Goal: Information Seeking & Learning: Learn about a topic

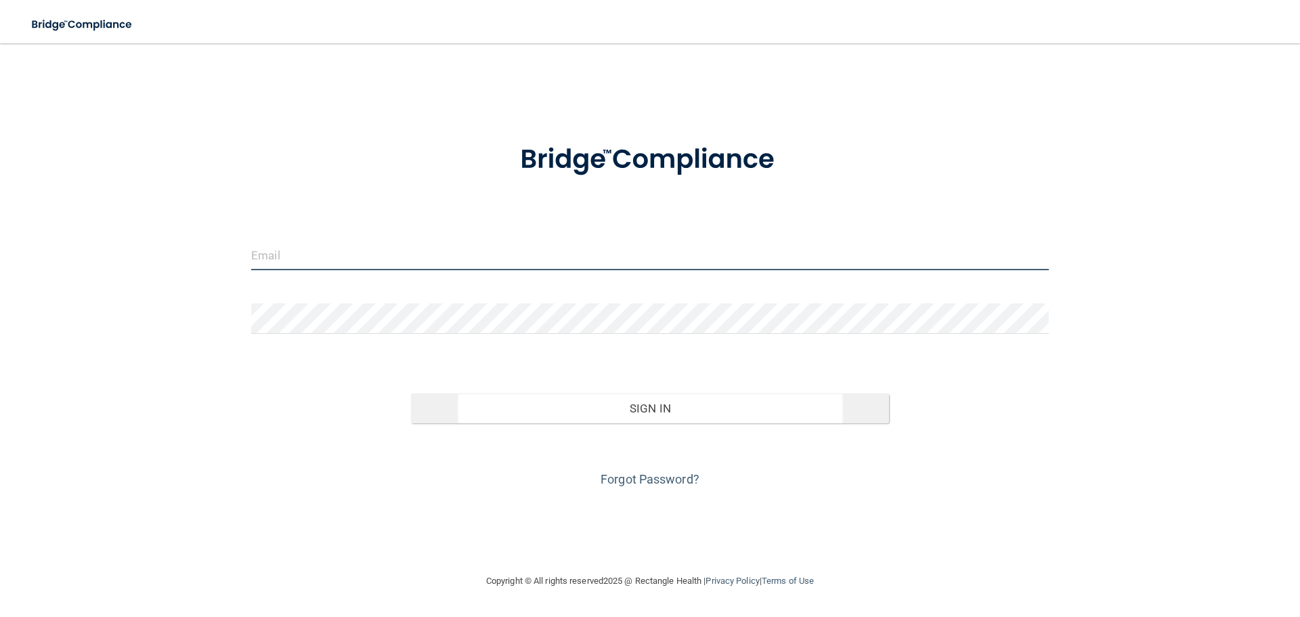
type input "[EMAIL_ADDRESS][DOMAIN_NAME]"
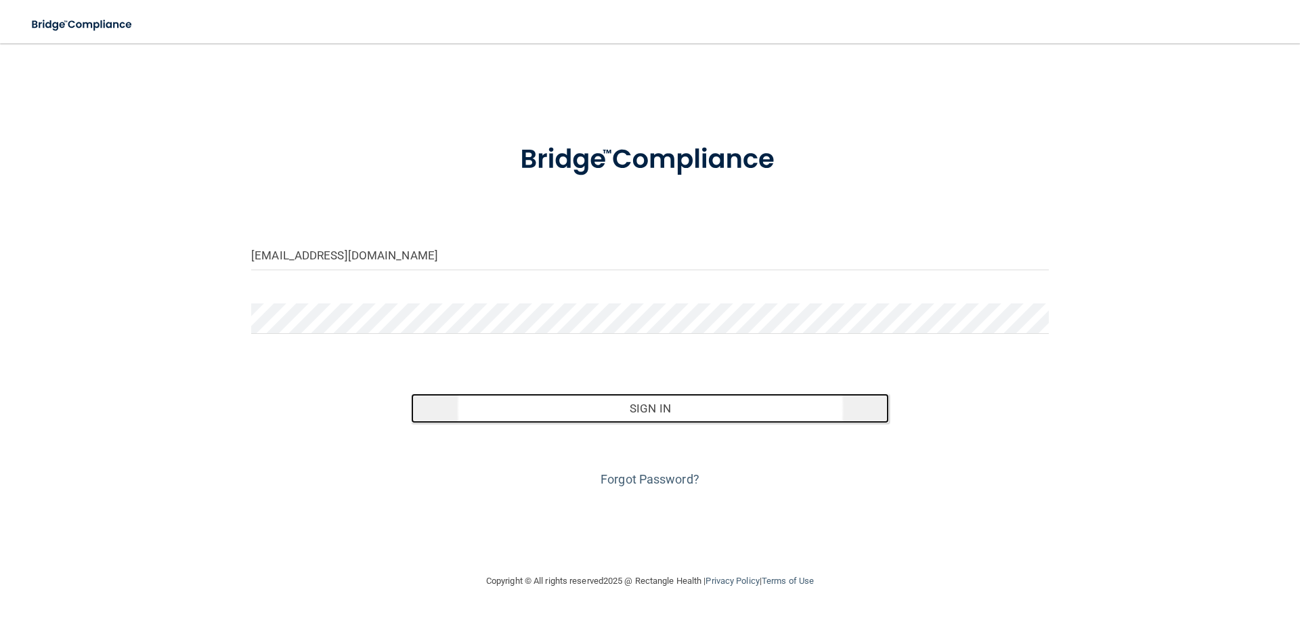
click at [579, 411] on button "Sign In" at bounding box center [650, 408] width 479 height 30
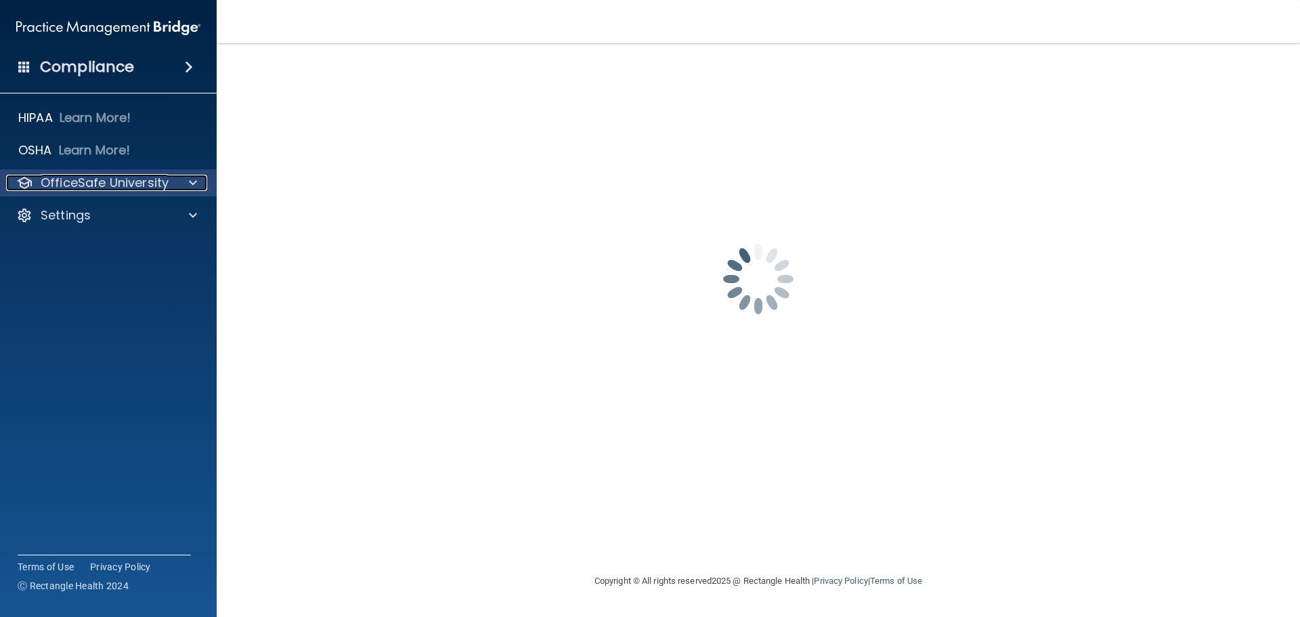
click at [167, 179] on p "OfficeSafe University" at bounding box center [105, 183] width 128 height 16
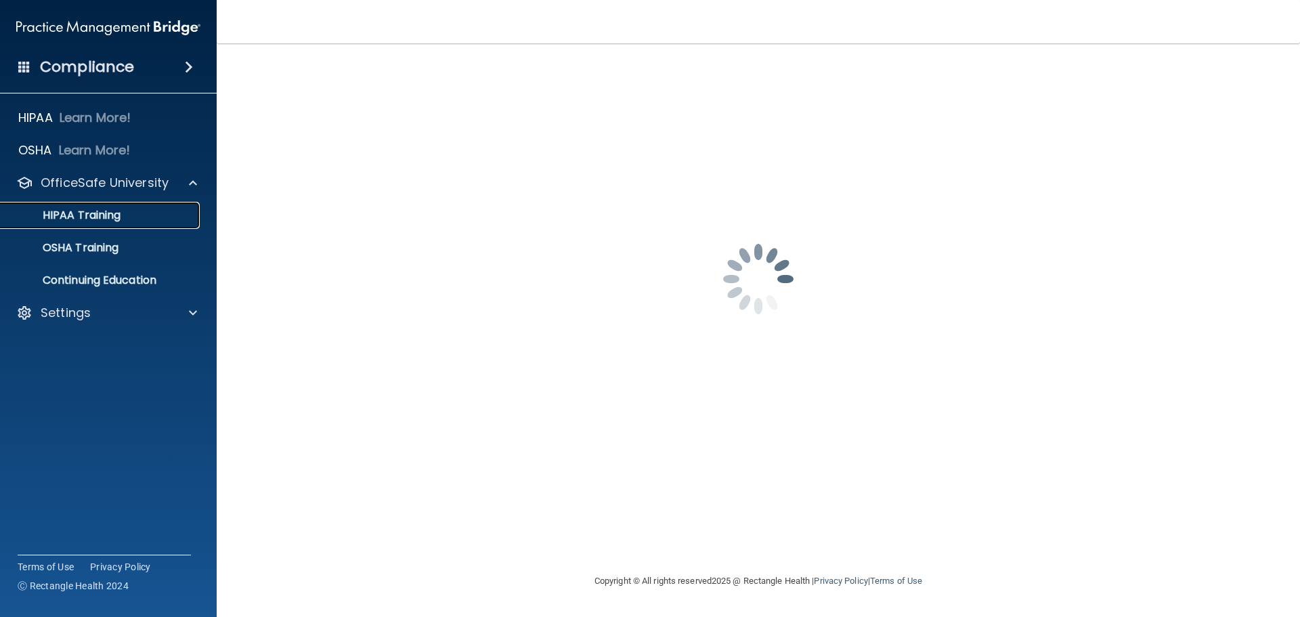
click at [128, 211] on div "HIPAA Training" at bounding box center [101, 215] width 185 height 14
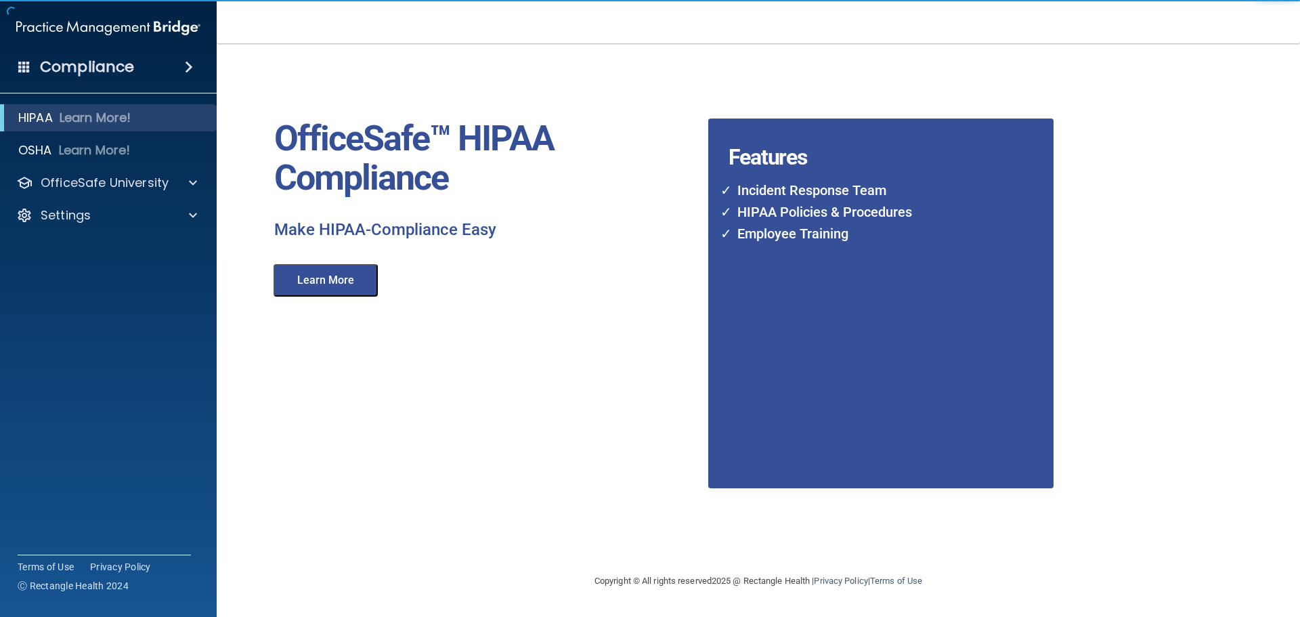
click at [335, 284] on button "Learn More" at bounding box center [325, 280] width 104 height 32
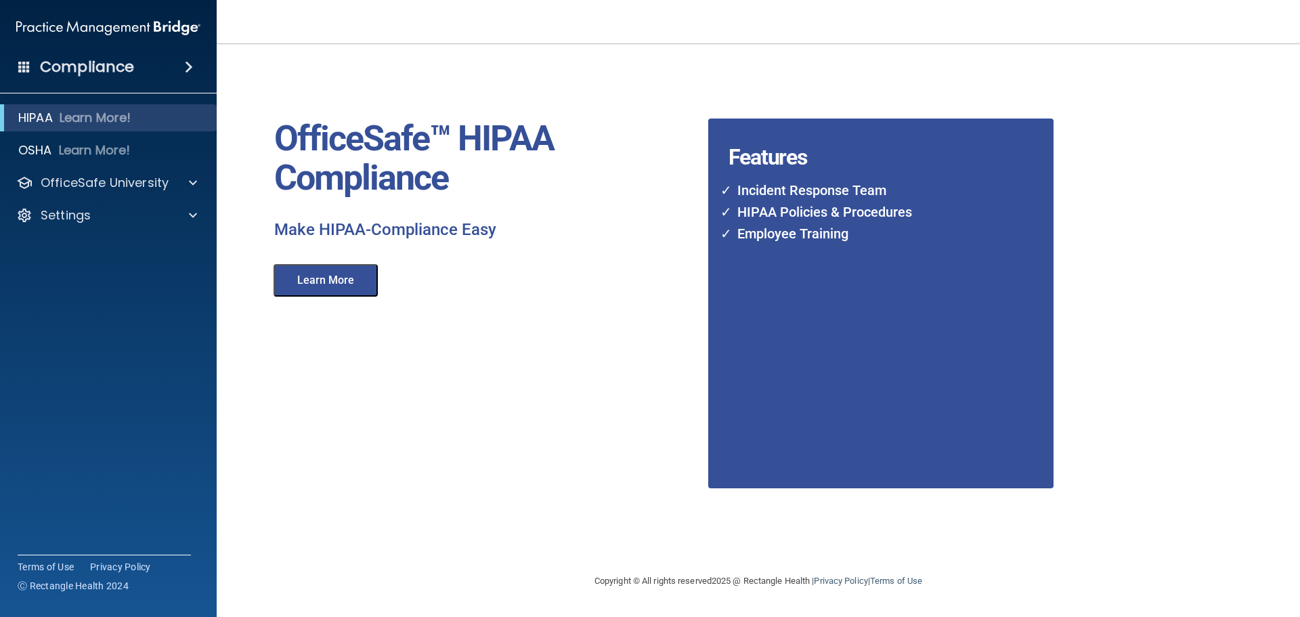
click at [28, 66] on span at bounding box center [24, 66] width 12 height 12
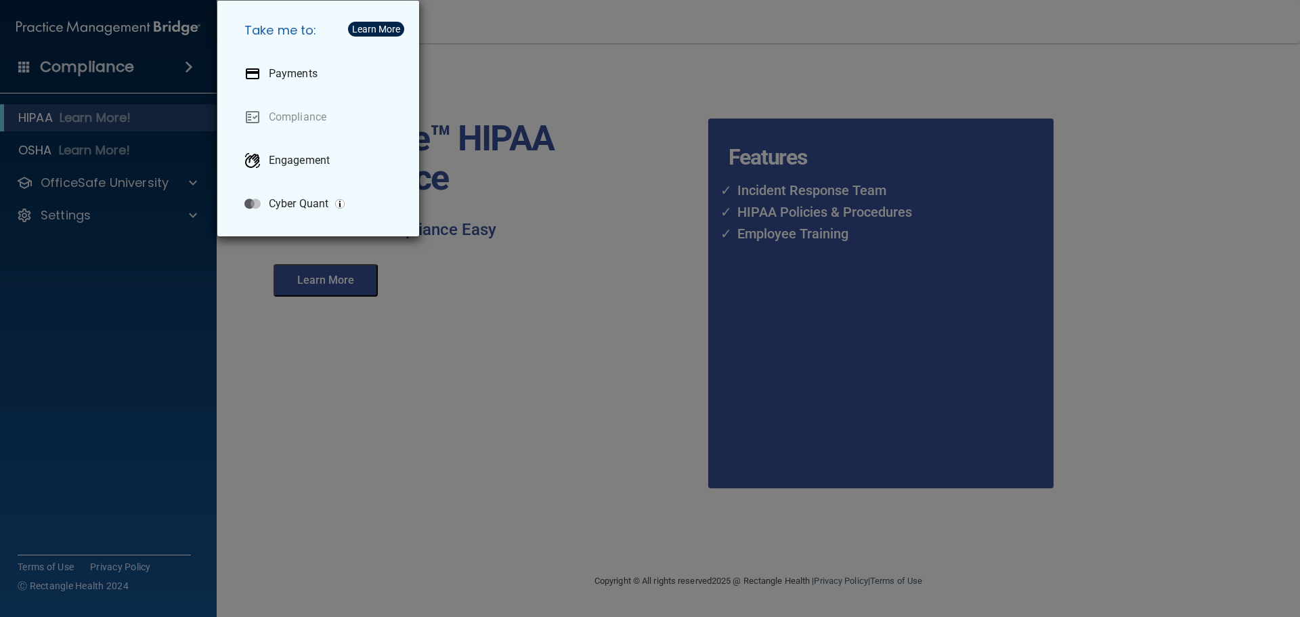
click at [401, 393] on div "Take me to: Payments Compliance Engagement Cyber Quant" at bounding box center [650, 308] width 1300 height 617
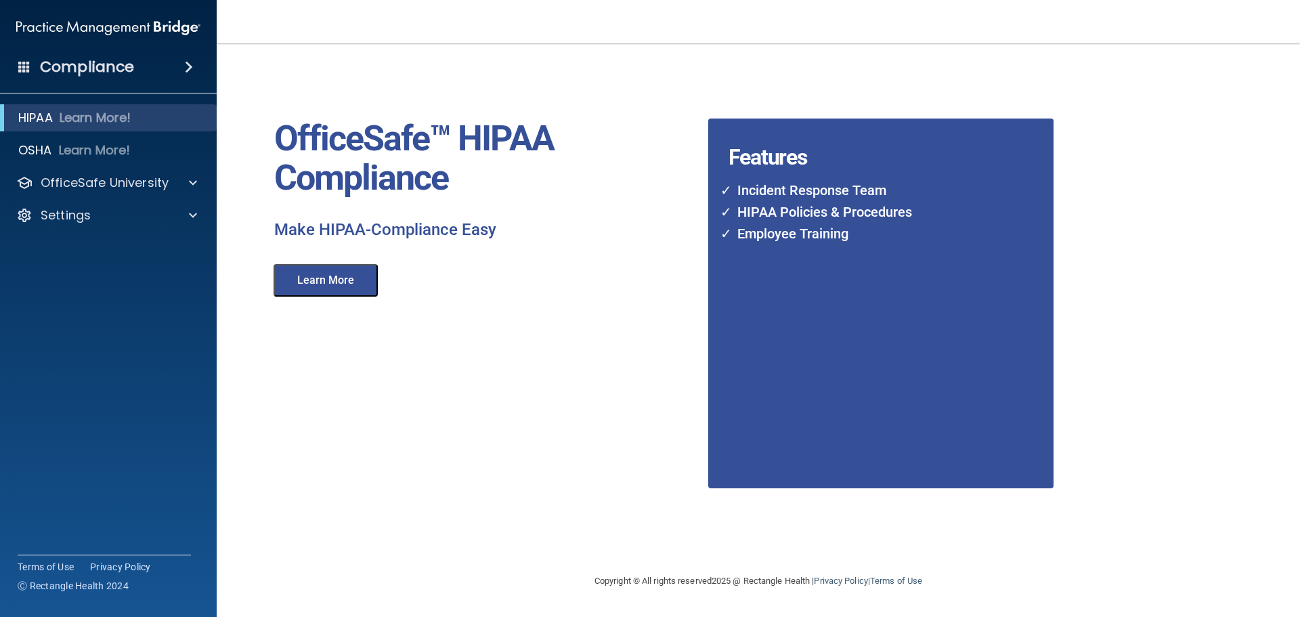
click at [125, 23] on img at bounding box center [108, 27] width 184 height 27
click at [166, 26] on img at bounding box center [108, 27] width 184 height 27
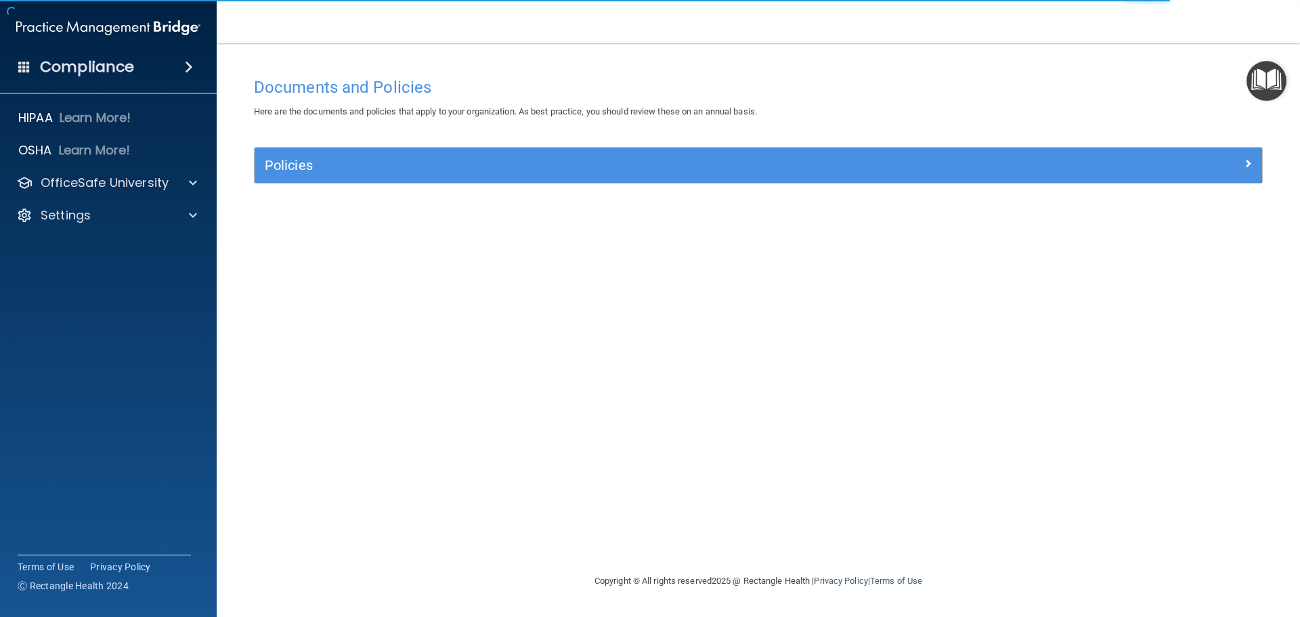
click at [165, 66] on div "Compliance" at bounding box center [108, 67] width 217 height 30
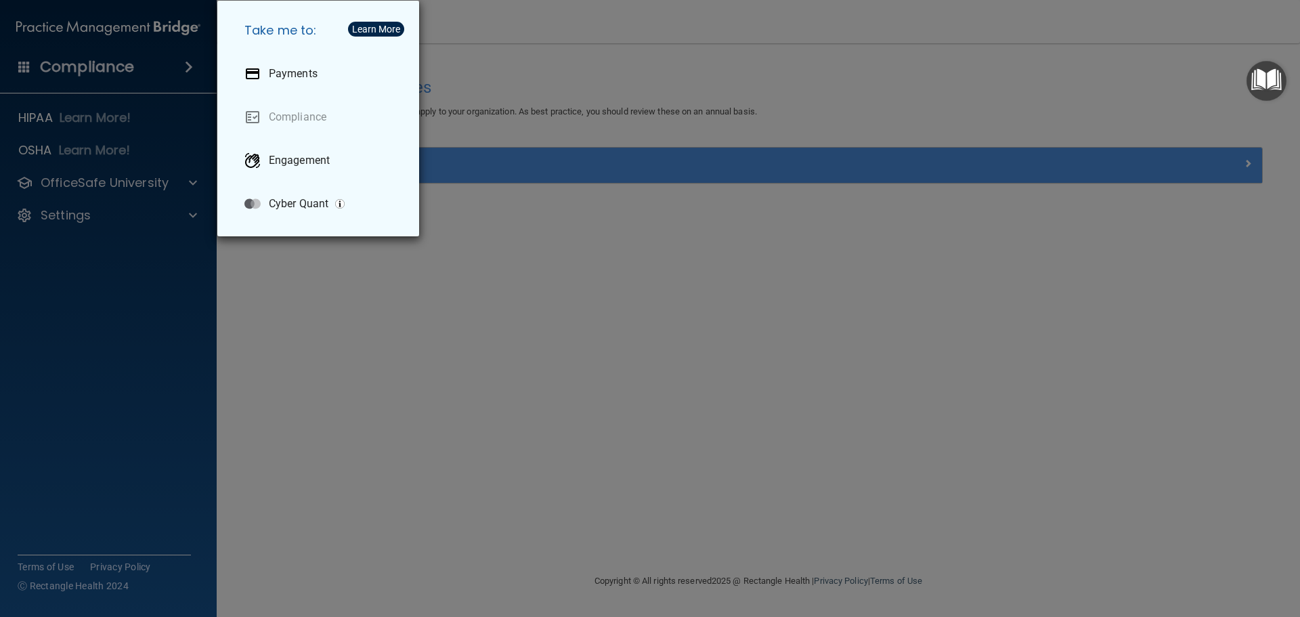
click at [118, 148] on div "Take me to: Payments Compliance Engagement Cyber Quant" at bounding box center [650, 308] width 1300 height 617
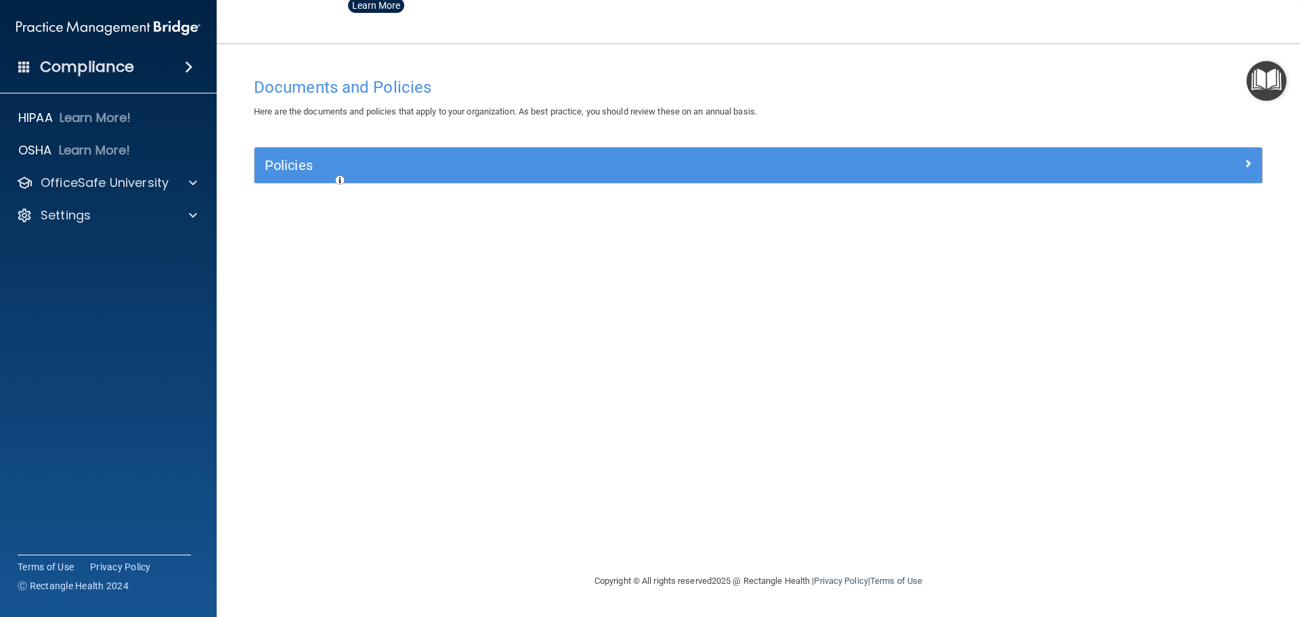
click at [124, 214] on div at bounding box center [650, 308] width 1300 height 617
click at [137, 216] on div "Settings" at bounding box center [90, 215] width 168 height 16
click at [81, 277] on p "Sign Out" at bounding box center [101, 280] width 185 height 14
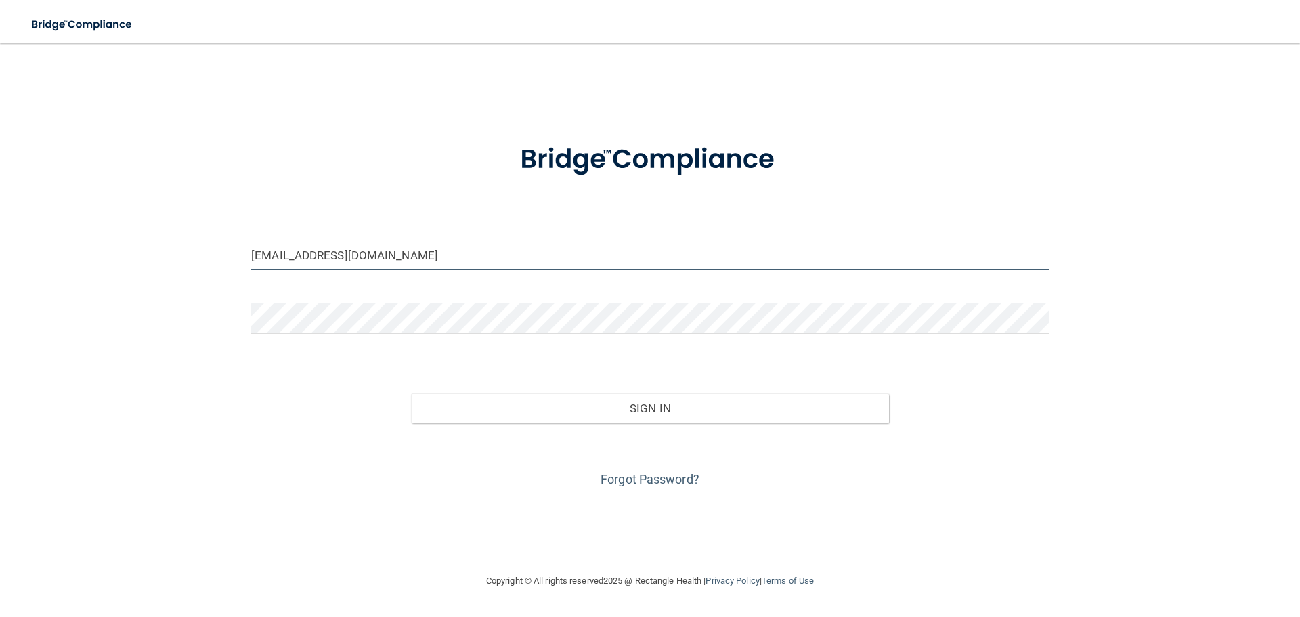
drag, startPoint x: 454, startPoint y: 251, endPoint x: 5, endPoint y: 280, distance: 450.4
click at [7, 280] on main "[EMAIL_ADDRESS][DOMAIN_NAME] Invalid email/password. You don't have permission …" at bounding box center [650, 329] width 1300 height 573
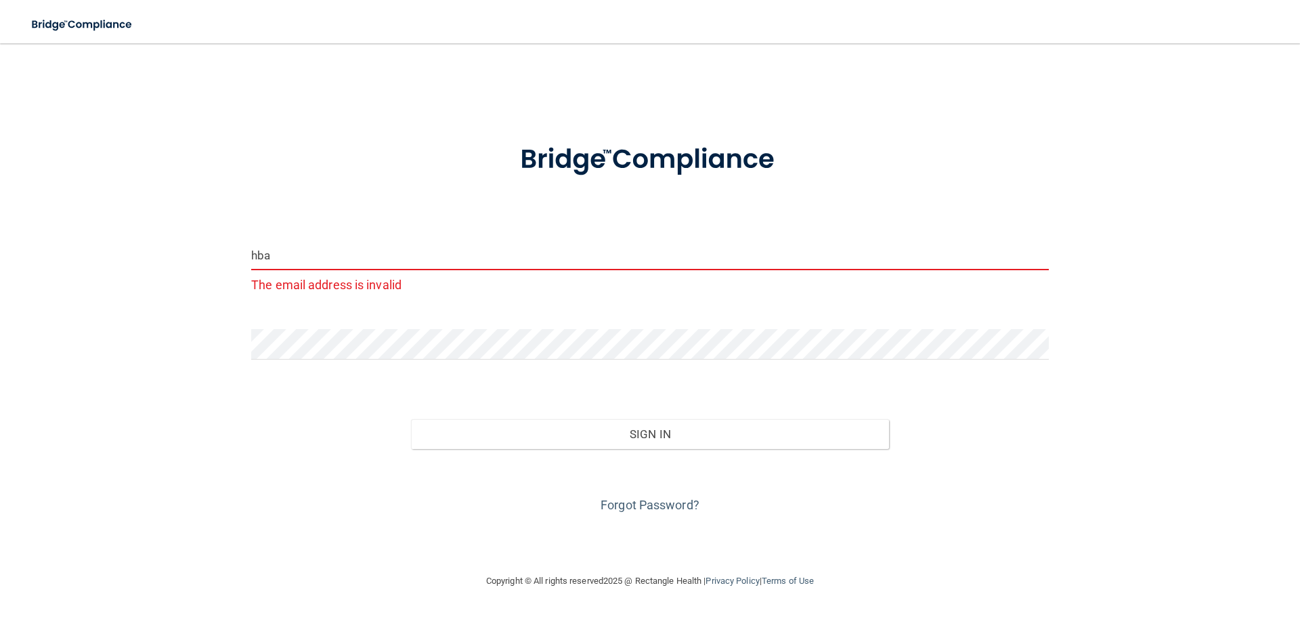
type input "[EMAIL_ADDRESS][DOMAIN_NAME]"
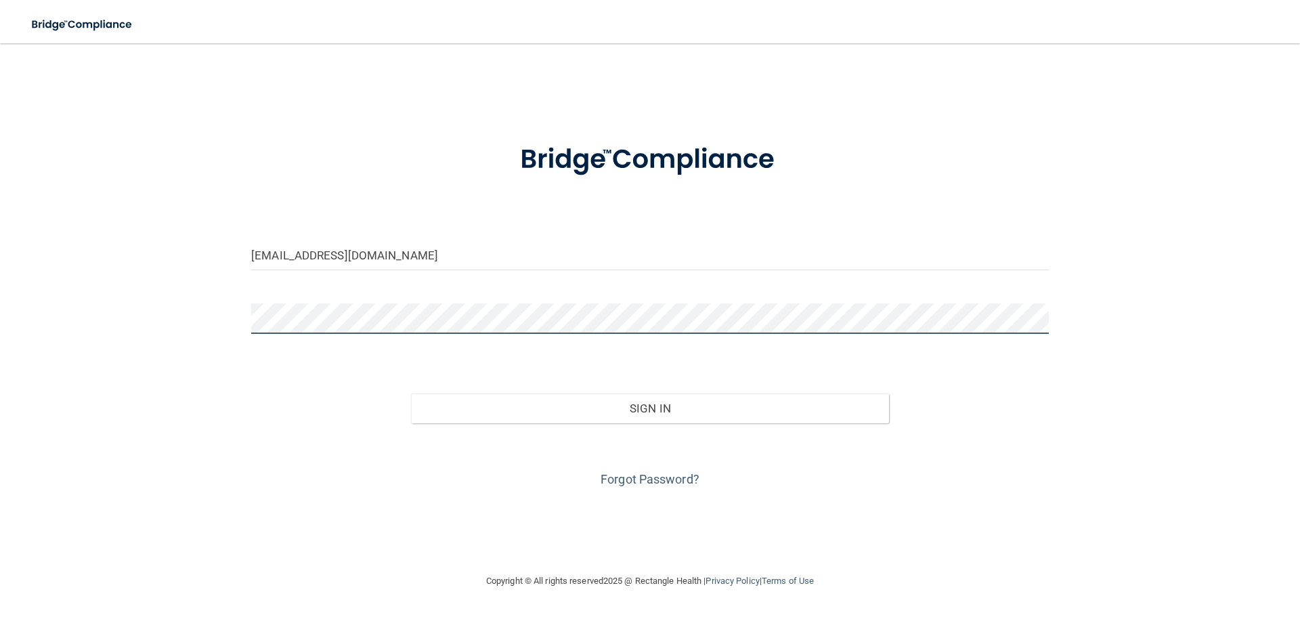
click at [136, 325] on div "[EMAIL_ADDRESS][DOMAIN_NAME] Invalid email/password. You don't have permission …" at bounding box center [650, 308] width 1246 height 502
click at [411, 393] on button "Sign In" at bounding box center [650, 408] width 479 height 30
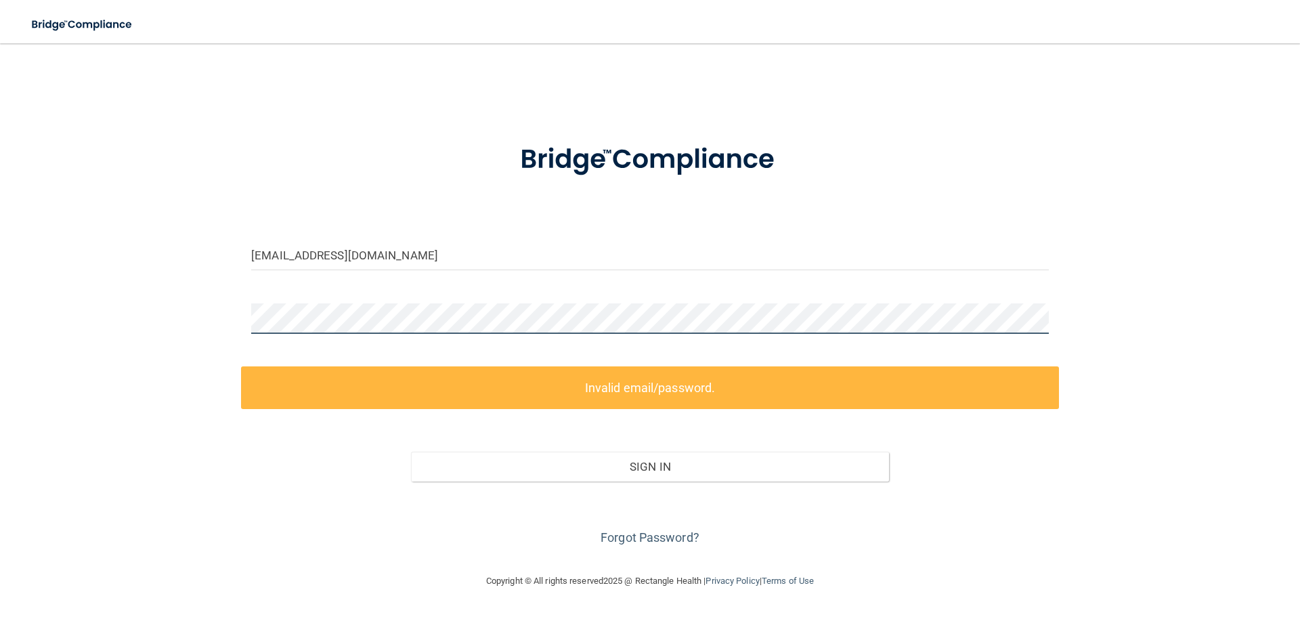
click at [173, 335] on div "[EMAIL_ADDRESS][DOMAIN_NAME] Invalid email/password. You don't have permission …" at bounding box center [650, 308] width 1246 height 502
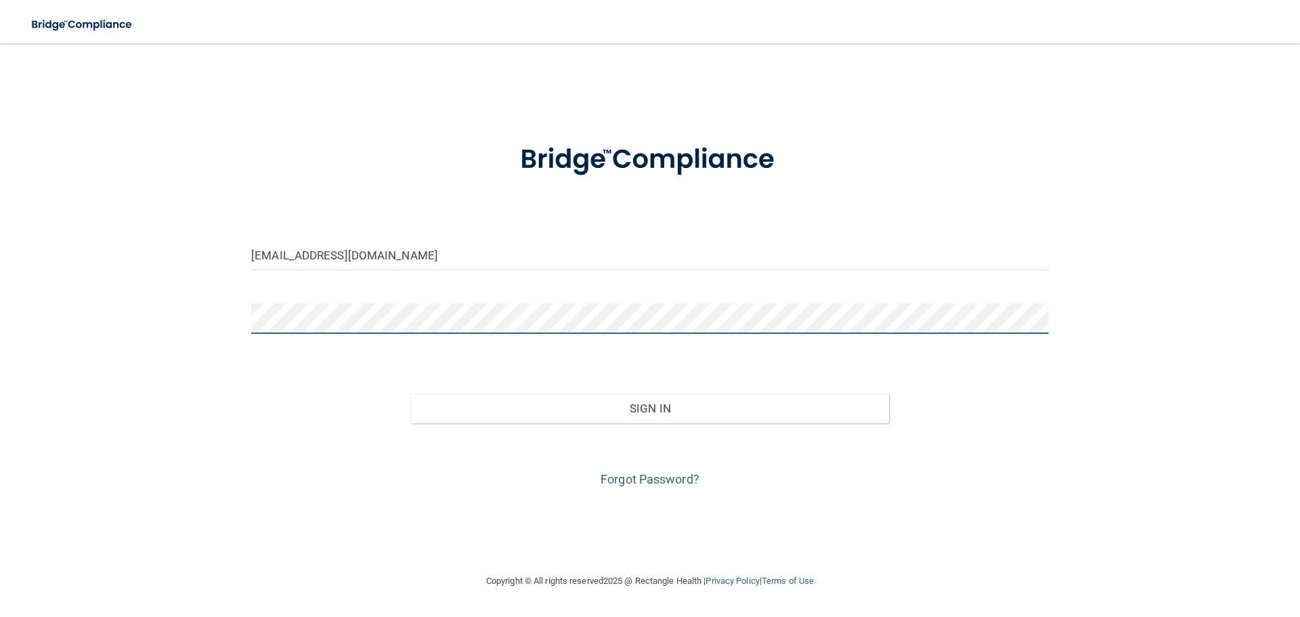
click at [411, 393] on button "Sign In" at bounding box center [650, 408] width 479 height 30
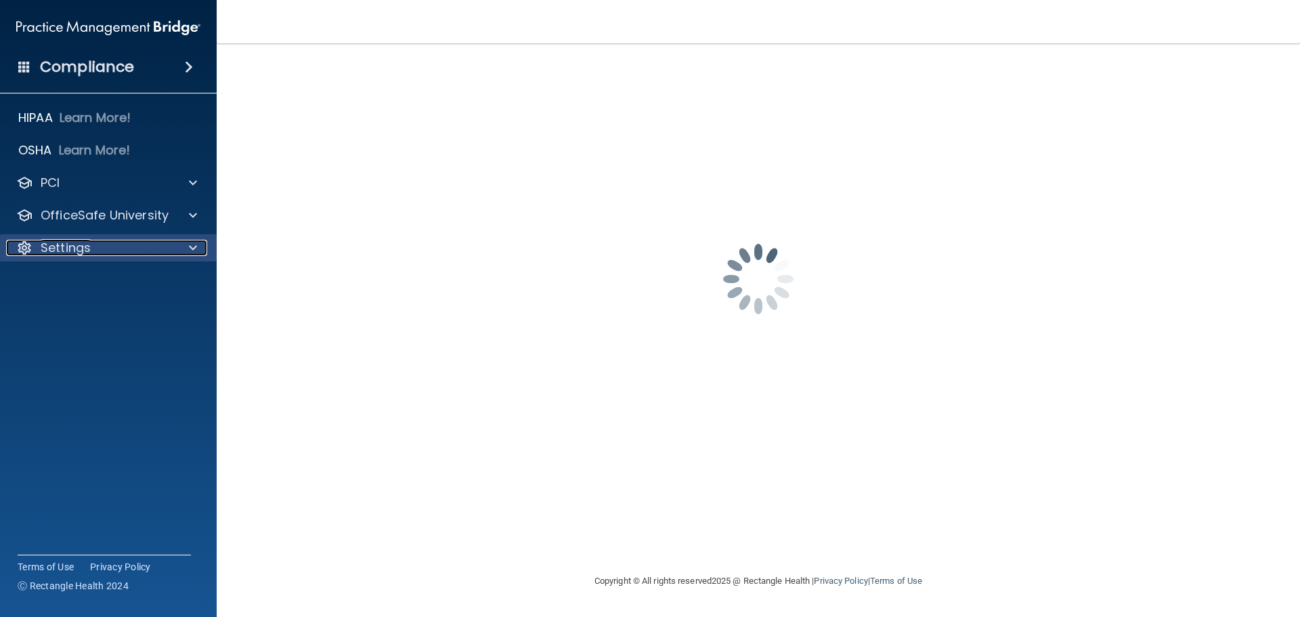
click at [175, 250] on div at bounding box center [191, 248] width 34 height 16
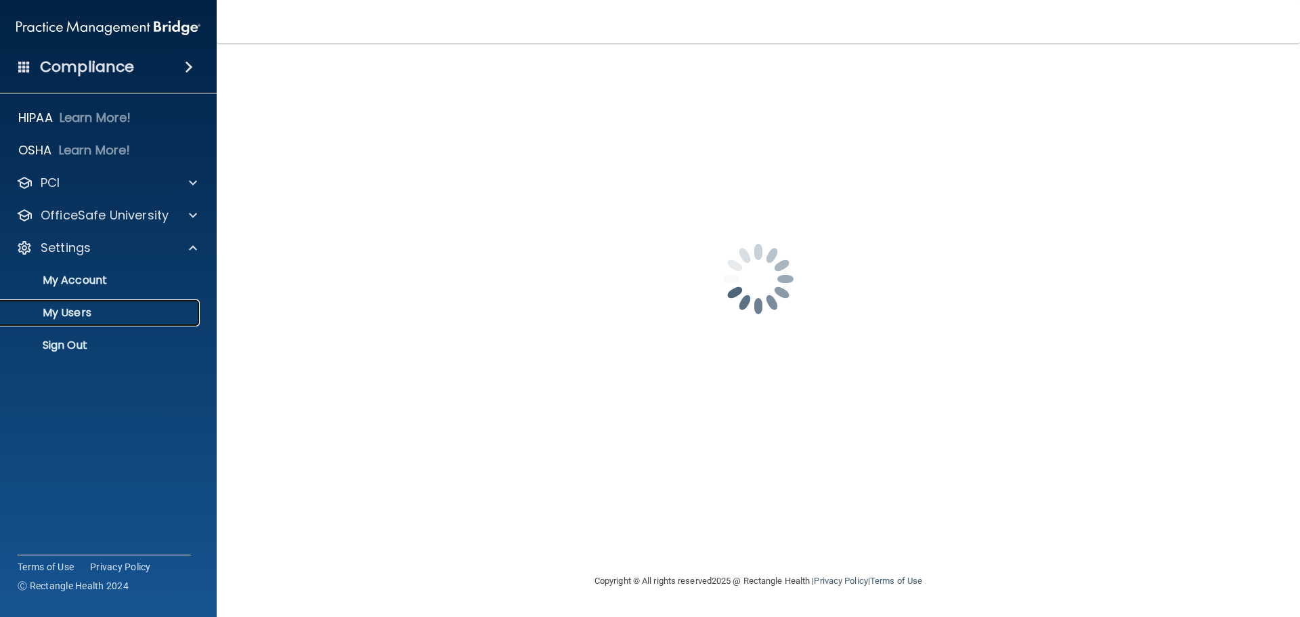
click at [77, 307] on p "My Users" at bounding box center [101, 313] width 185 height 14
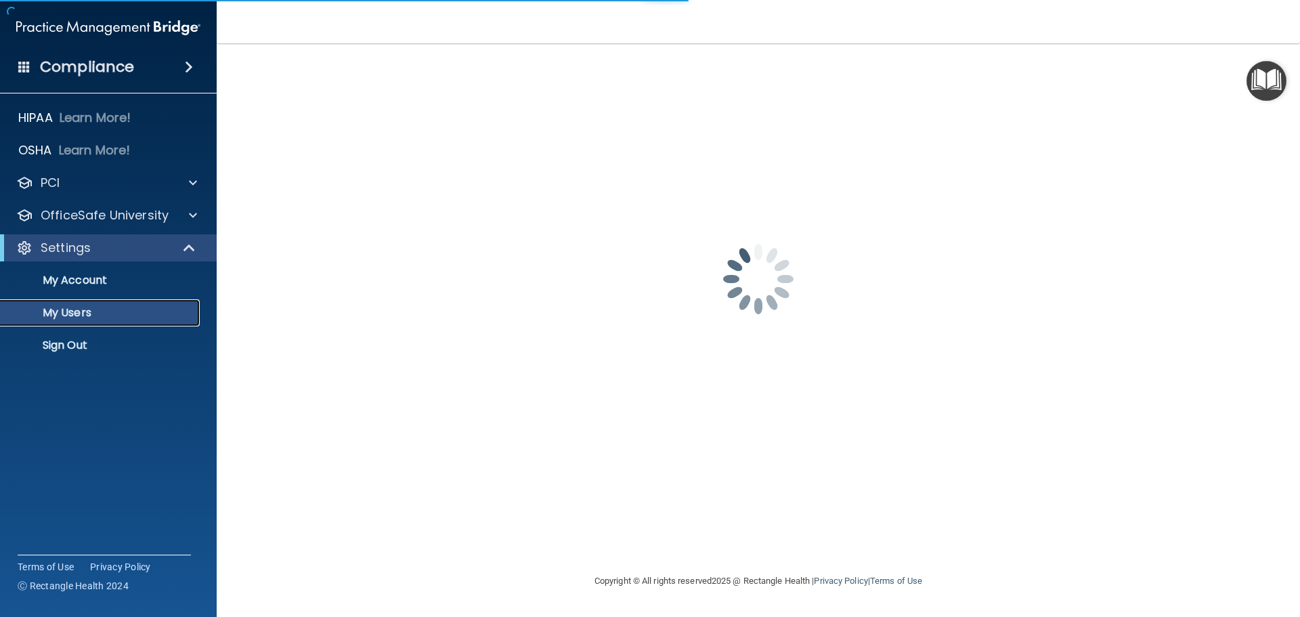
select select "20"
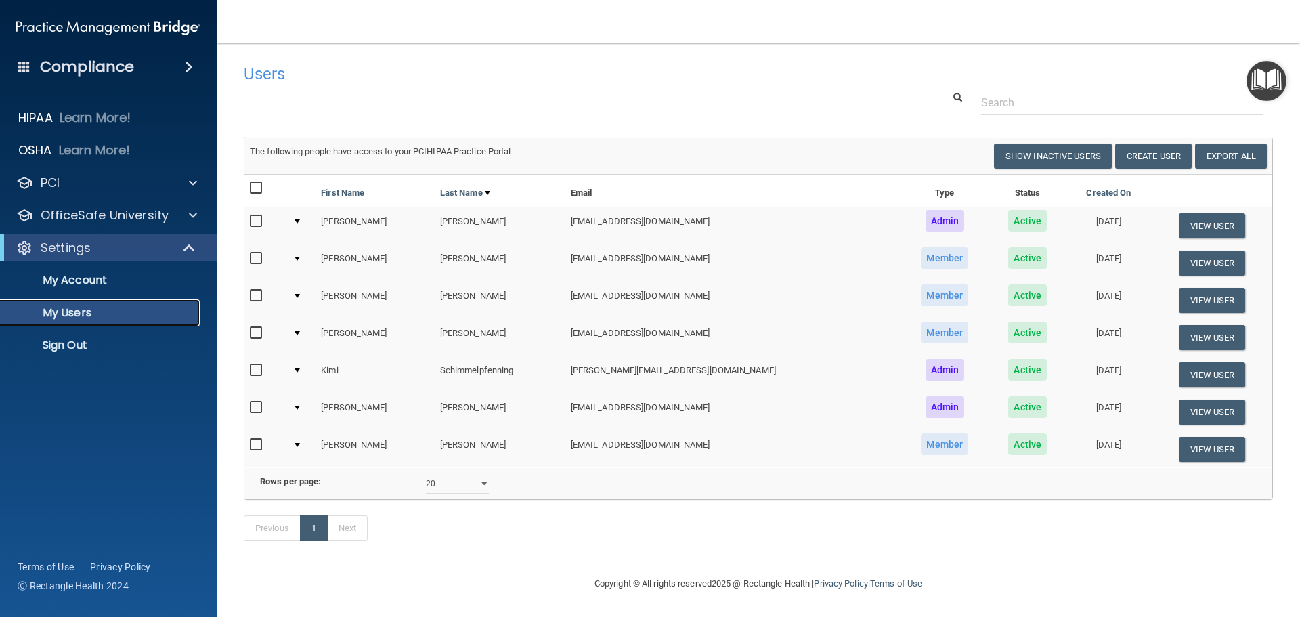
scroll to position [20, 0]
click at [102, 127] on div "HIPAA Learn More!" at bounding box center [109, 117] width 238 height 27
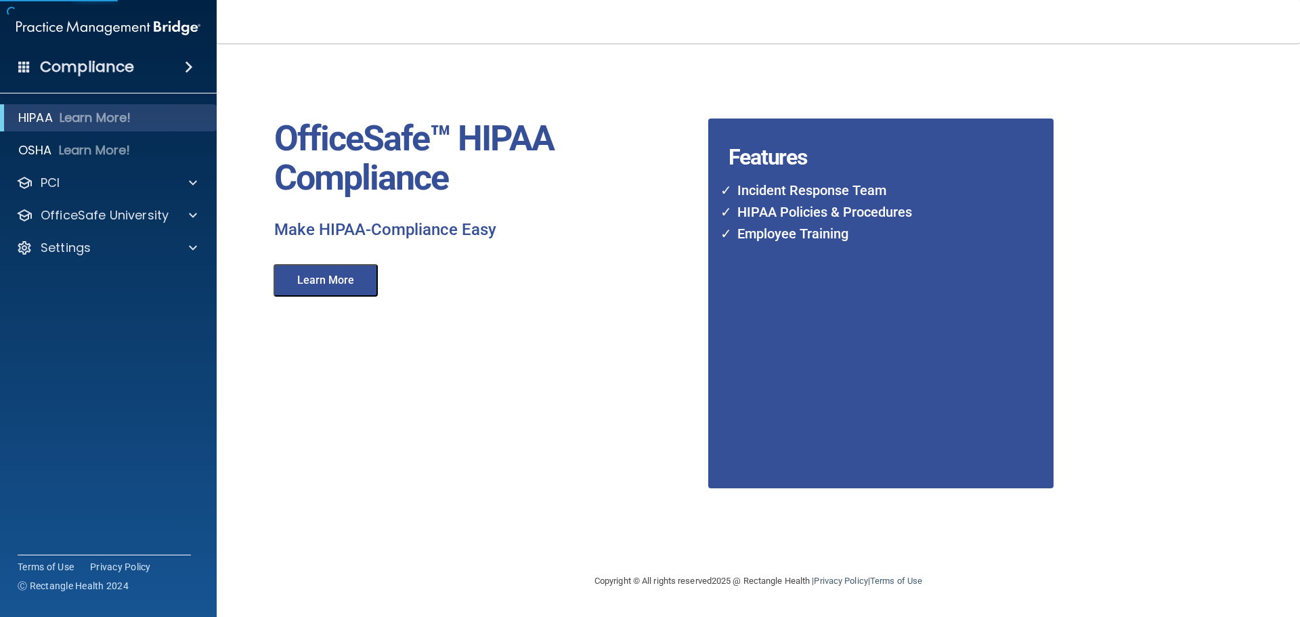
click at [120, 71] on h4 "Compliance" at bounding box center [87, 67] width 94 height 19
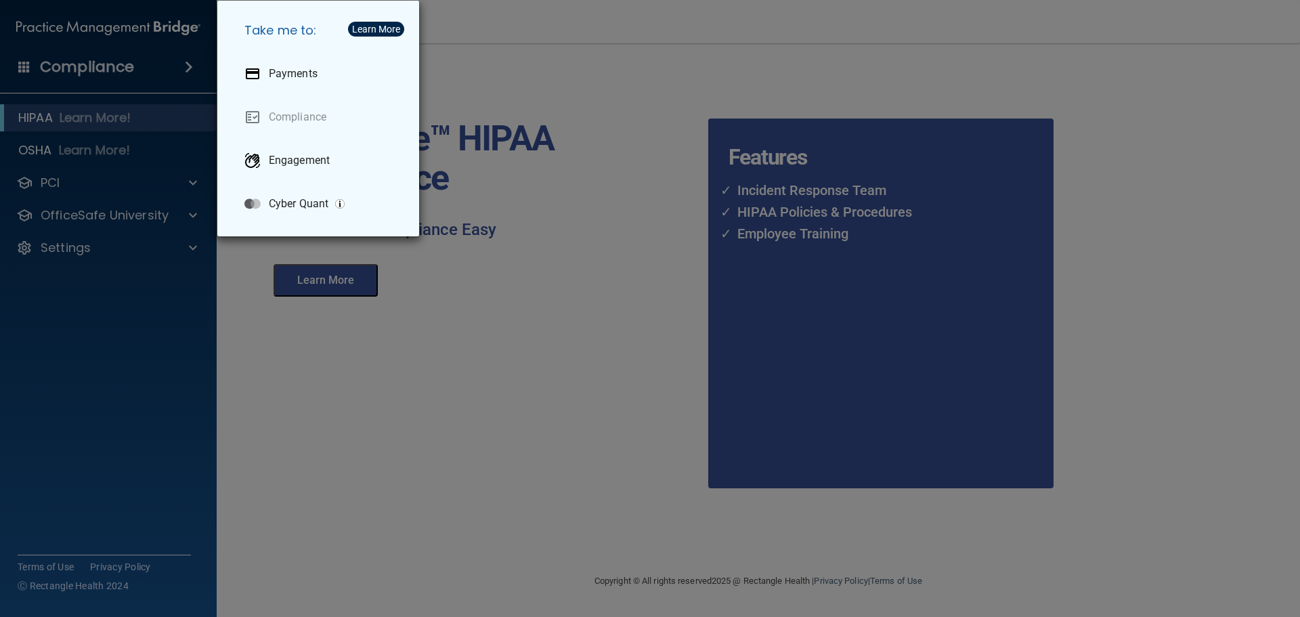
click at [334, 391] on div "Take me to: Payments Compliance Engagement Cyber Quant" at bounding box center [650, 308] width 1300 height 617
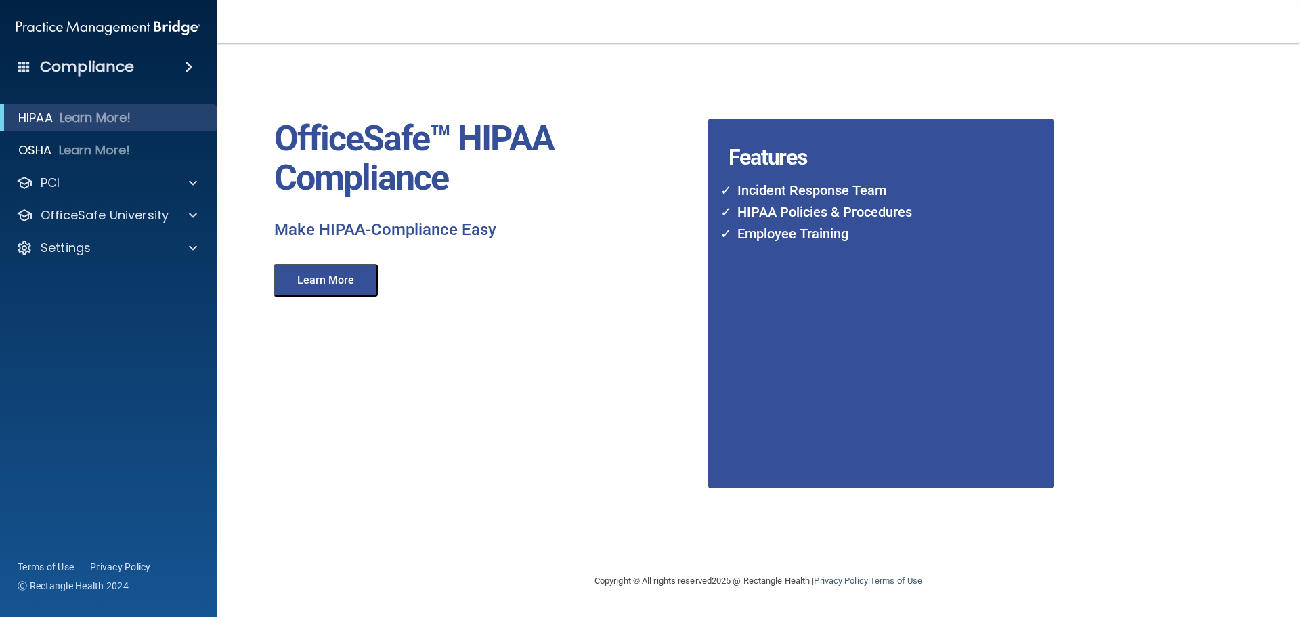
click at [147, 234] on div "HIPAA Learn More! OSHA Learn More! PCI PCI Compliance Merchant Savings Calculat…" at bounding box center [108, 185] width 217 height 173
click at [148, 239] on div "Settings" at bounding box center [108, 247] width 217 height 27
click at [175, 247] on div at bounding box center [191, 248] width 34 height 16
click at [95, 282] on p "My Account" at bounding box center [101, 280] width 185 height 14
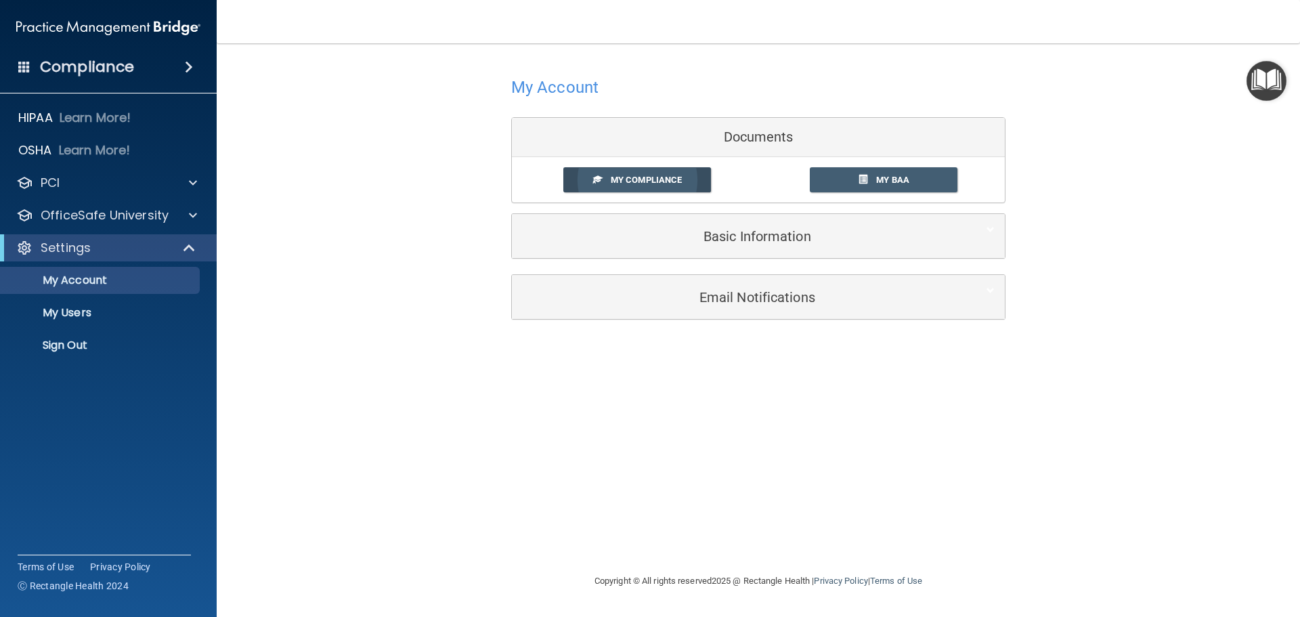
click at [668, 185] on span "My Compliance" at bounding box center [646, 180] width 71 height 10
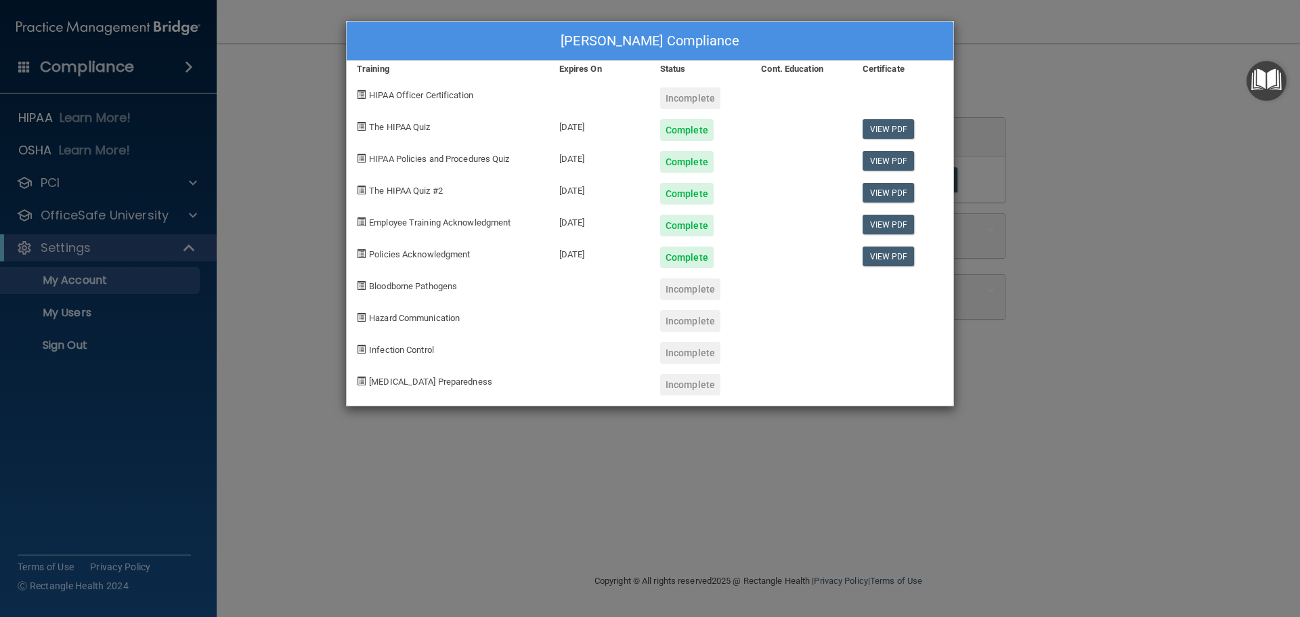
click at [577, 498] on div "[PERSON_NAME] Compliance Training Expires On Status Cont. Education Certificate…" at bounding box center [650, 308] width 1300 height 617
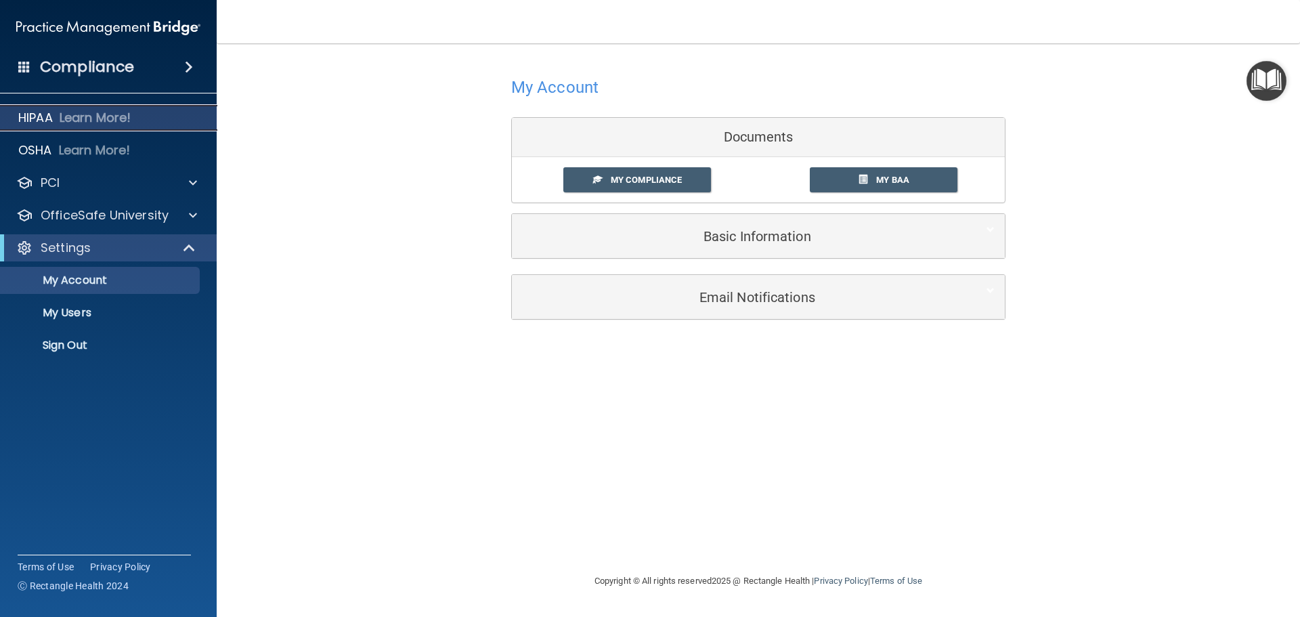
click at [57, 118] on div "HIPAA Learn More!" at bounding box center [109, 117] width 238 height 27
